Goal: Transaction & Acquisition: Download file/media

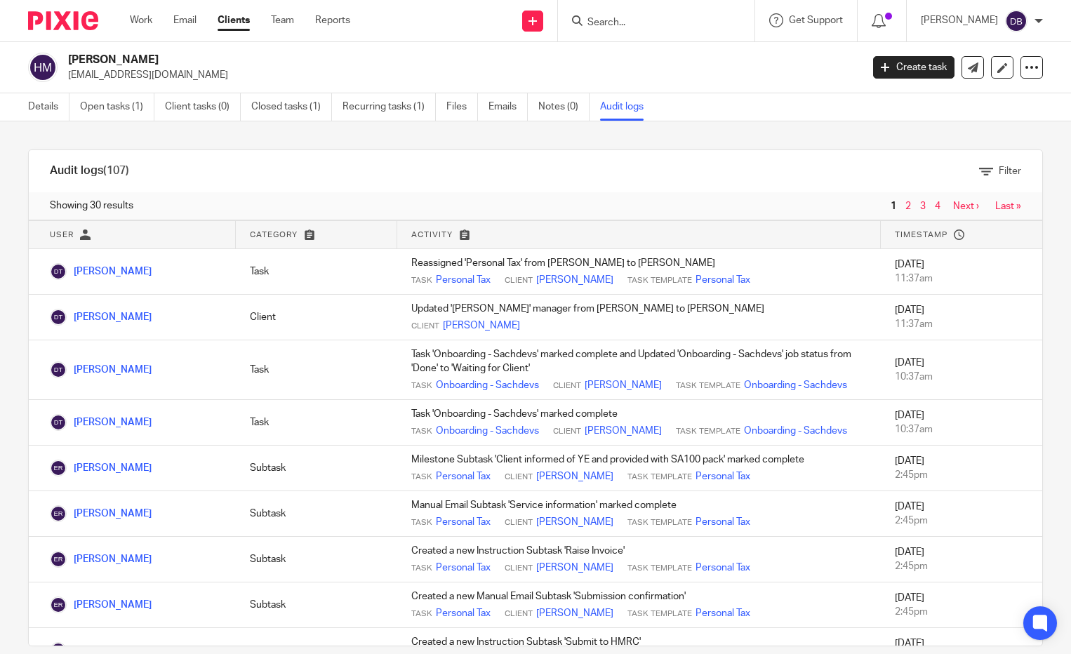
scroll to position [20, 0]
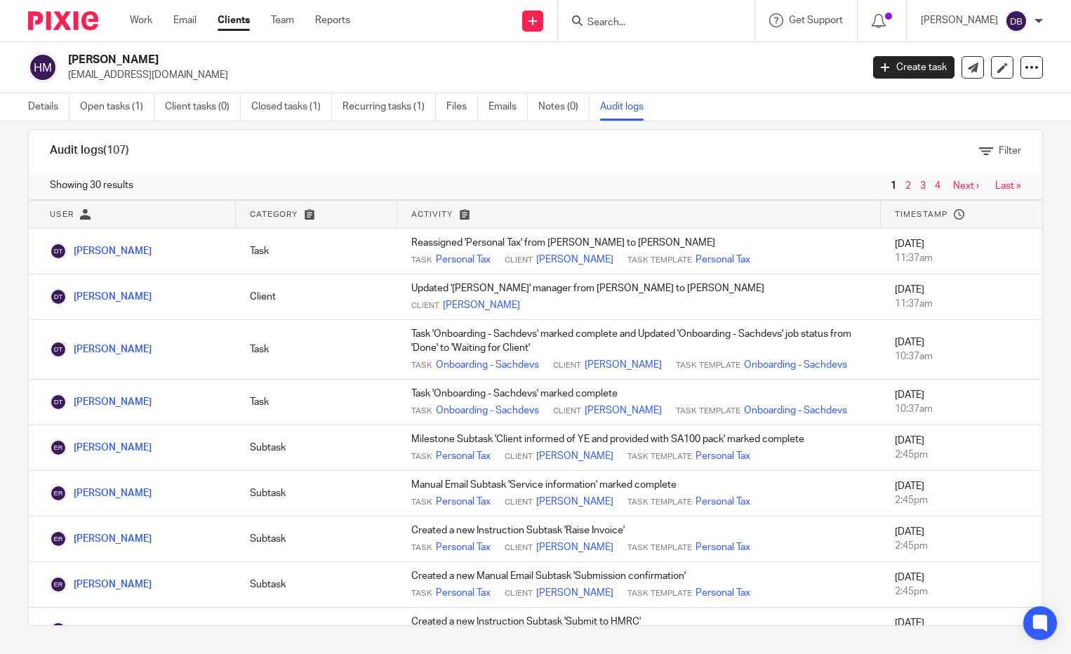
click at [643, 25] on input "Search" at bounding box center [649, 23] width 126 height 13
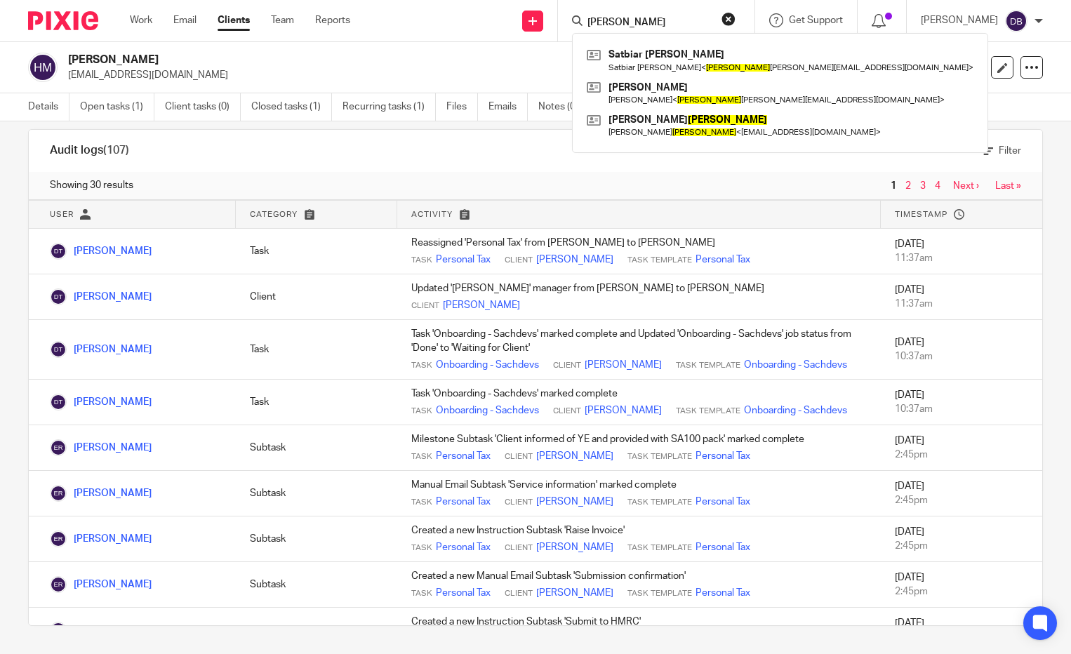
type input "ross"
click at [830, 65] on div "Harjowan Mundy jowanmundy@gmail.com" at bounding box center [460, 67] width 784 height 29
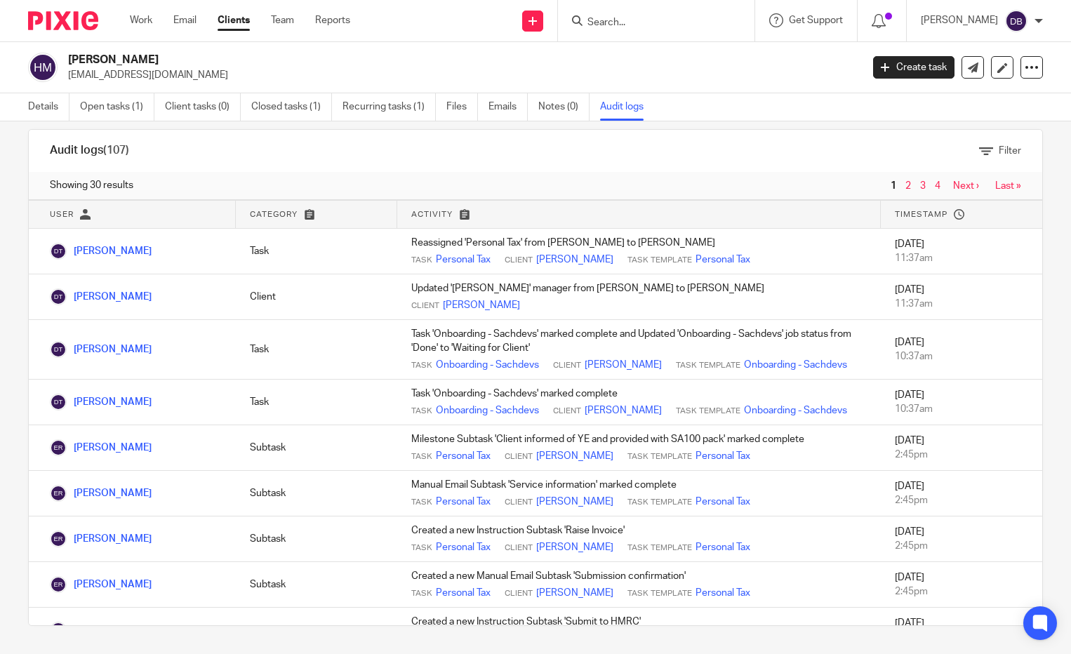
click at [661, 21] on input "Search" at bounding box center [649, 23] width 126 height 13
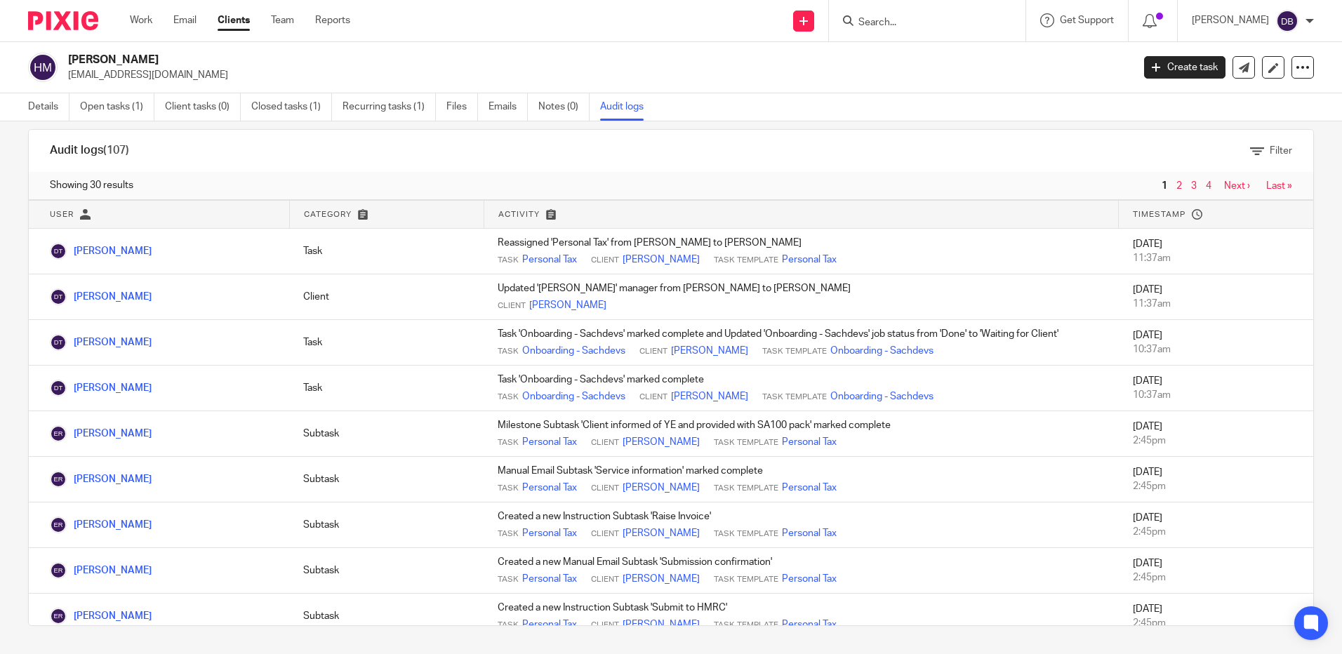
click at [936, 15] on form at bounding box center [932, 21] width 150 height 18
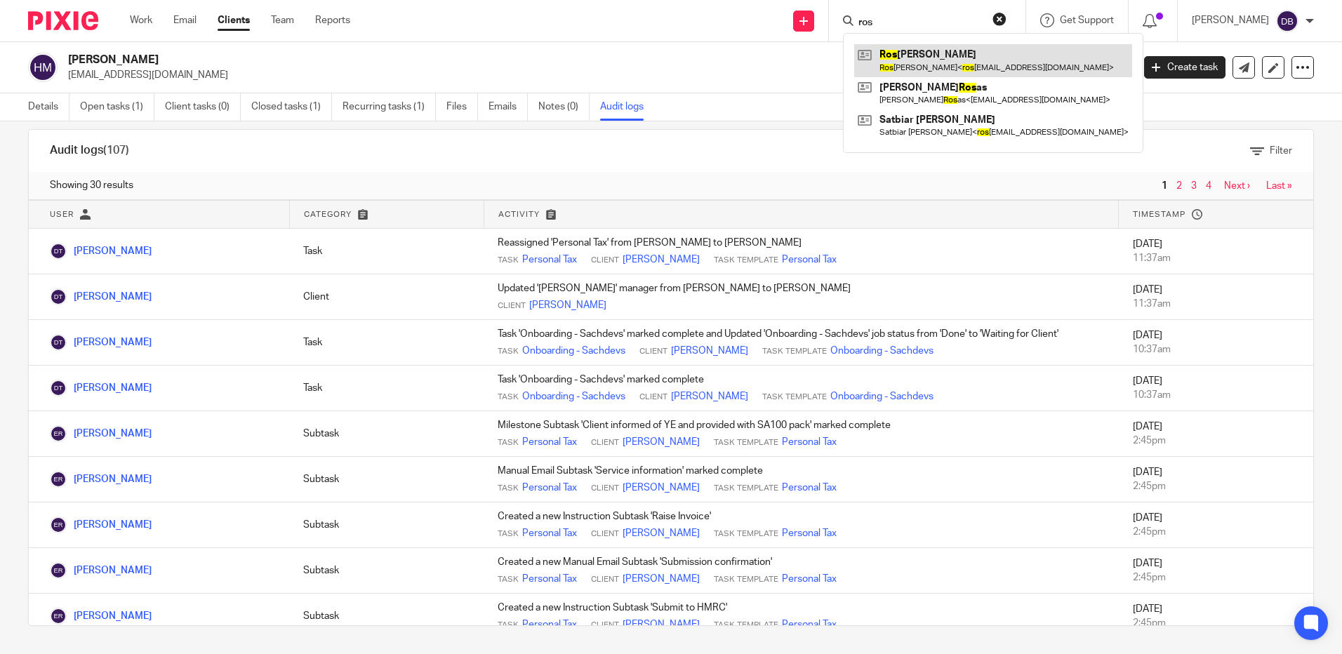
type input "ros"
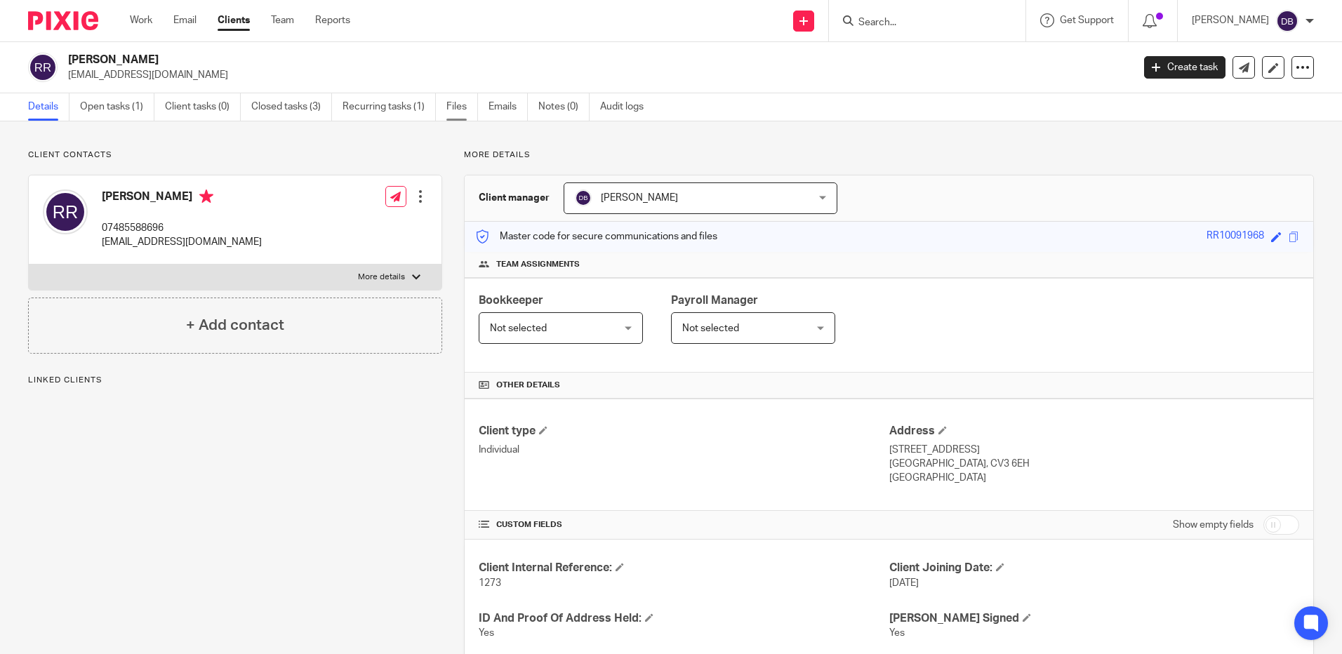
click at [459, 105] on link "Files" at bounding box center [462, 106] width 32 height 27
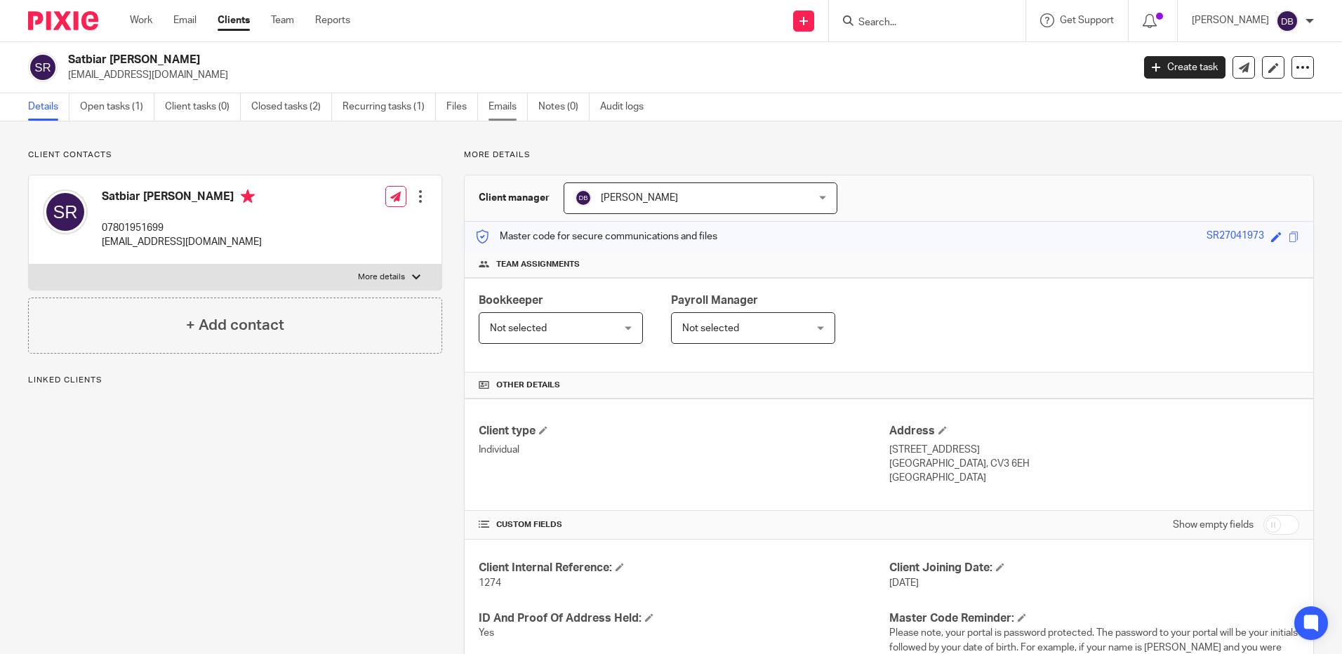
click at [502, 101] on link "Emails" at bounding box center [508, 106] width 39 height 27
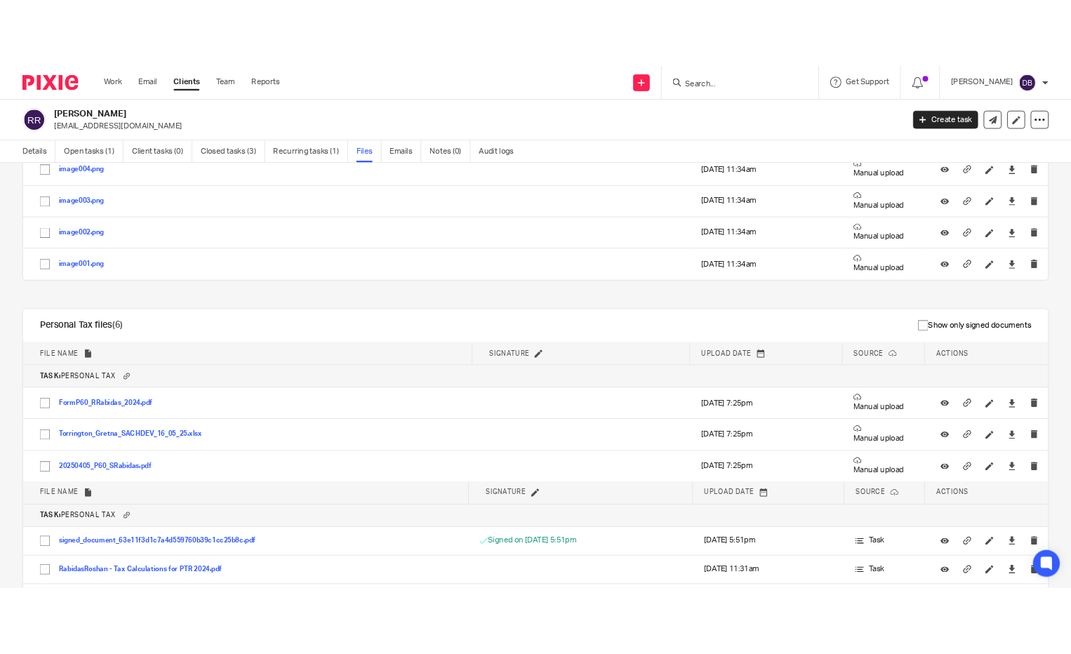
scroll to position [491, 0]
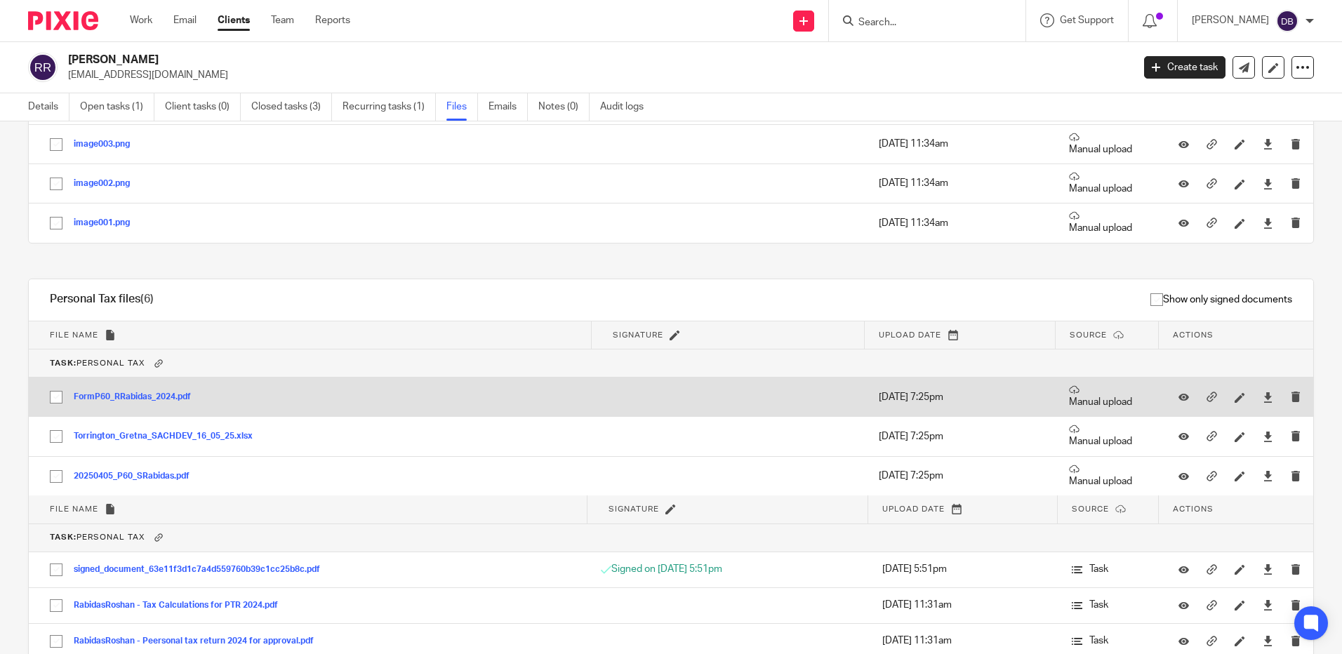
click at [59, 399] on input "checkbox" at bounding box center [56, 397] width 27 height 27
checkbox input "true"
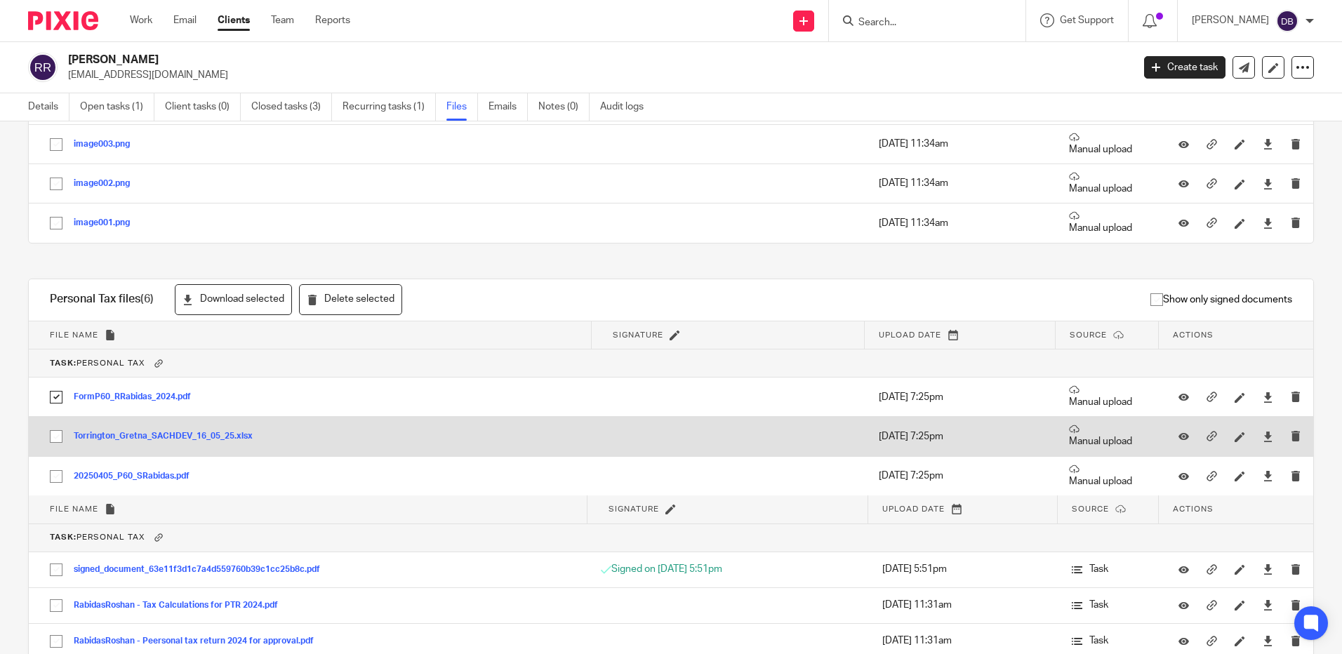
click at [56, 437] on input "checkbox" at bounding box center [56, 436] width 27 height 27
checkbox input "true"
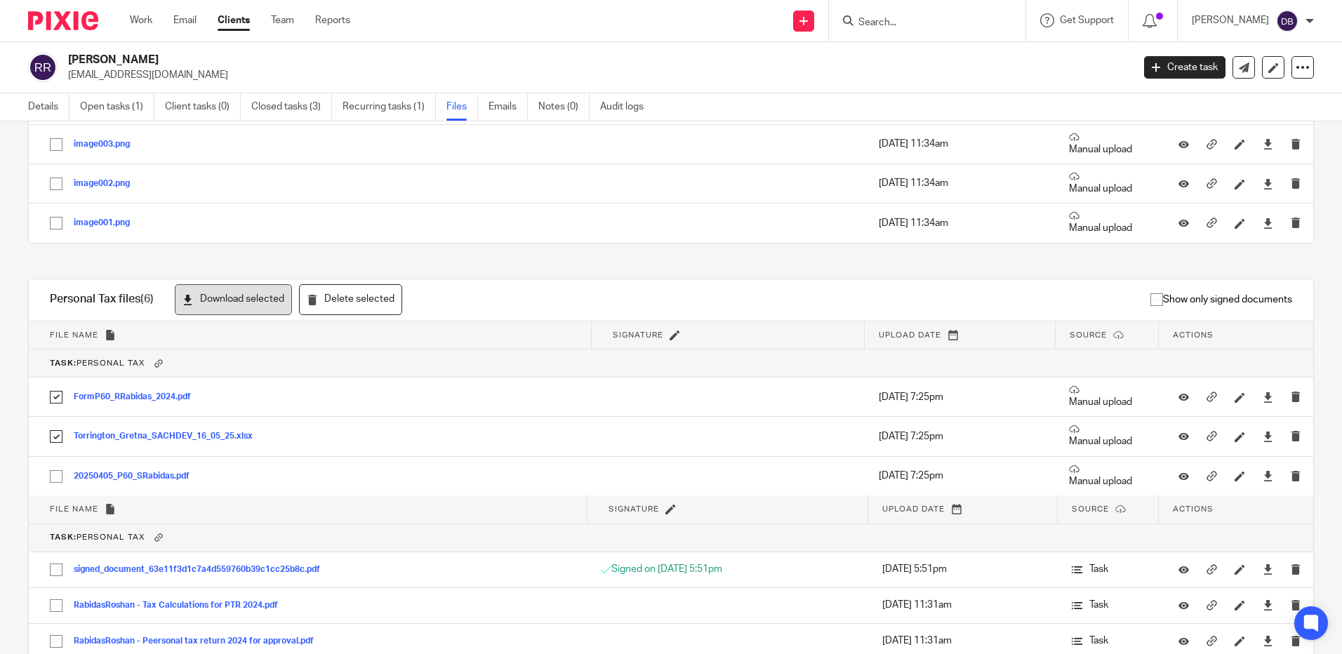
click at [258, 307] on button "Download selected" at bounding box center [233, 300] width 117 height 32
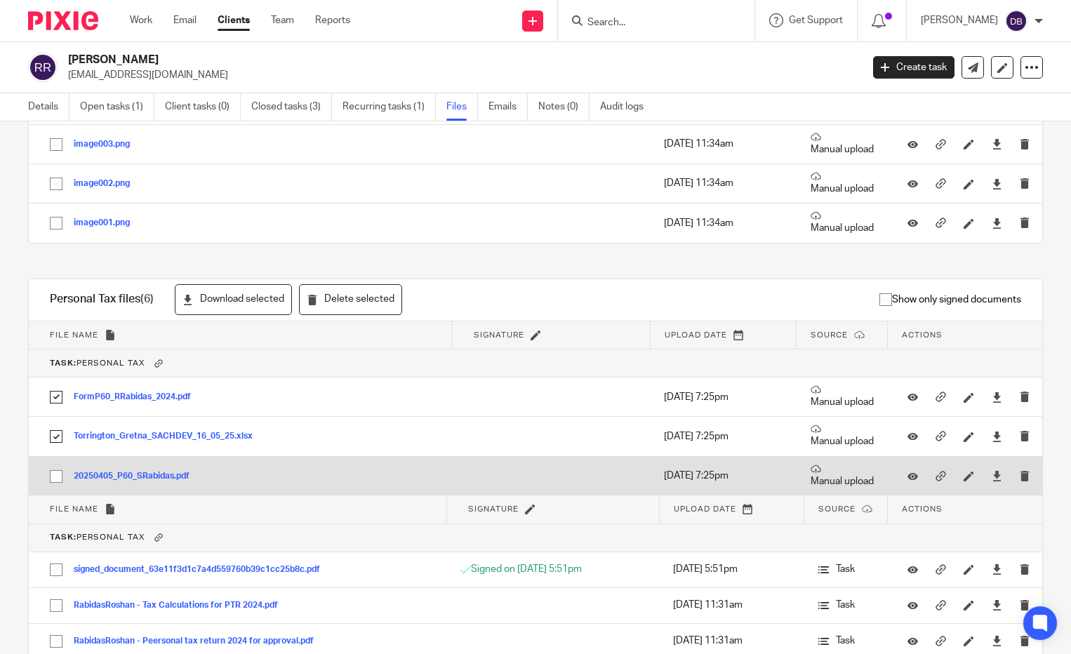
click at [59, 474] on input "checkbox" at bounding box center [56, 476] width 27 height 27
checkbox input "true"
click at [992, 476] on icon at bounding box center [997, 476] width 11 height 11
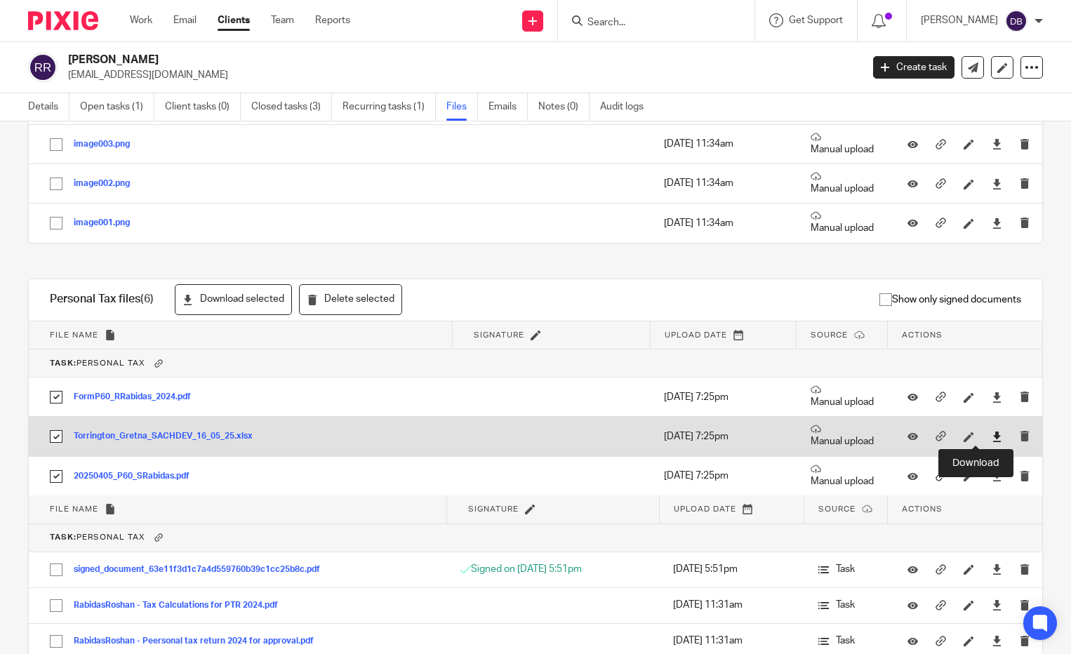
click at [992, 434] on icon at bounding box center [997, 437] width 11 height 11
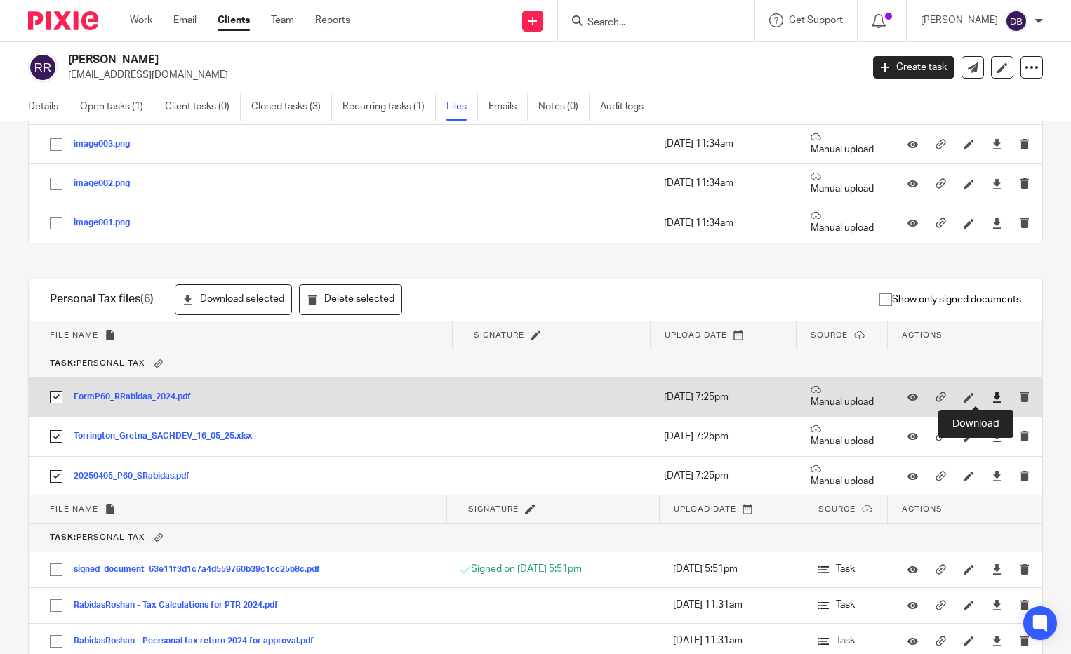
click at [992, 395] on icon at bounding box center [997, 397] width 11 height 11
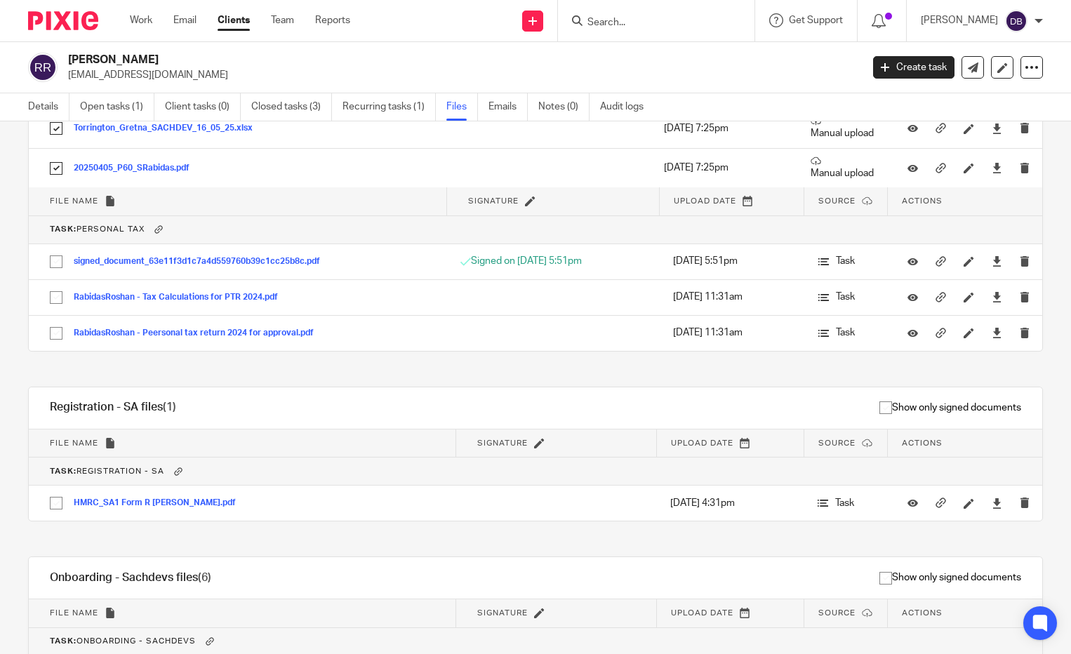
scroll to position [632, 0]
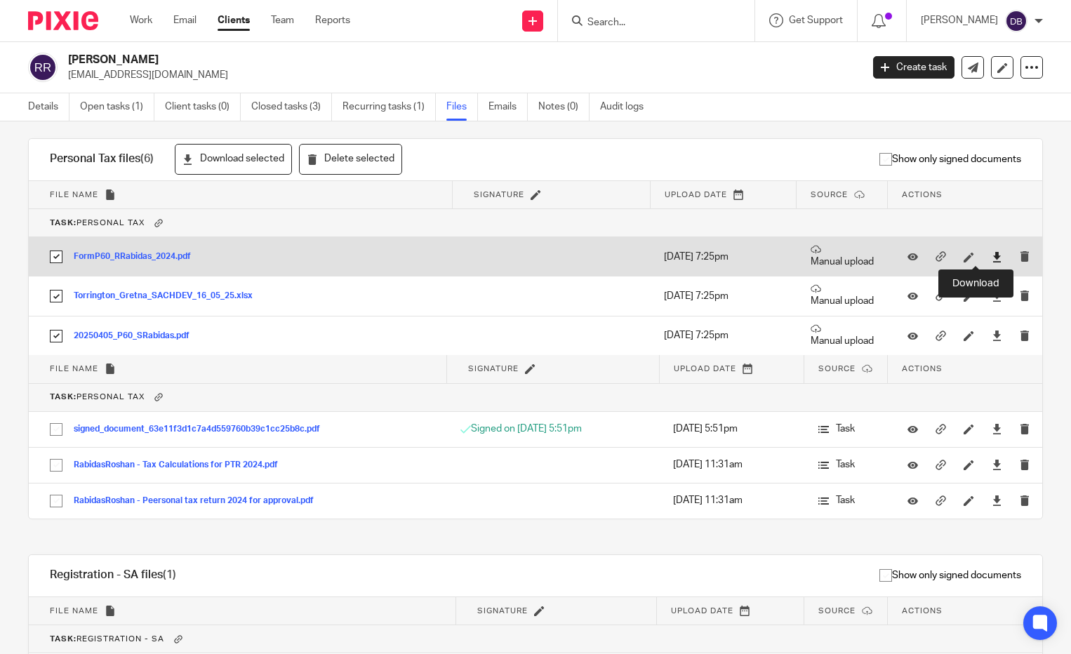
click at [992, 254] on icon at bounding box center [997, 257] width 11 height 11
